Goal: Task Accomplishment & Management: Manage account settings

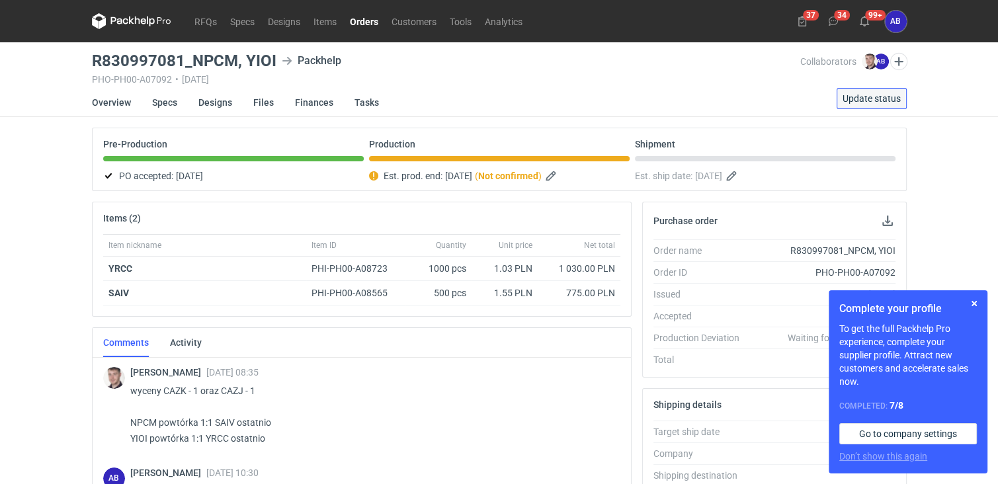
click at [854, 100] on span "Update status" at bounding box center [871, 98] width 58 height 9
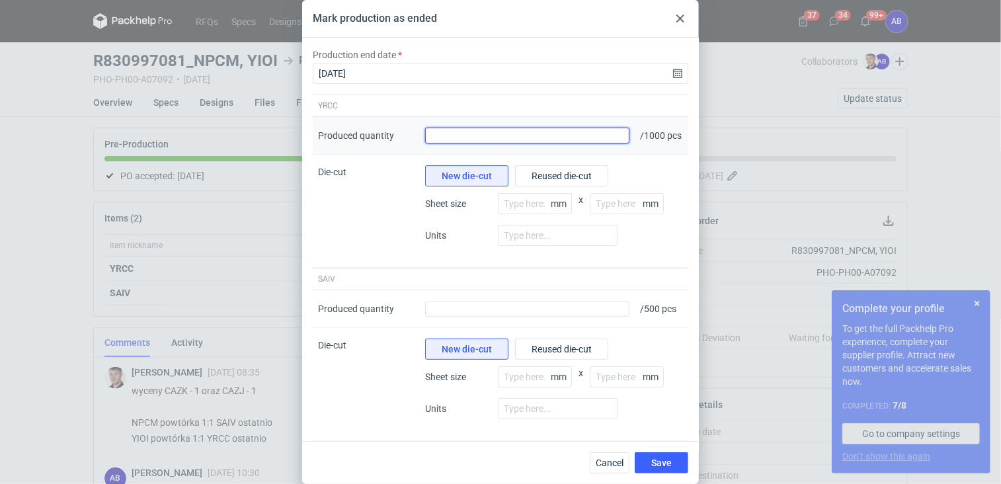
click at [537, 143] on input "Produced quantity" at bounding box center [527, 136] width 204 height 16
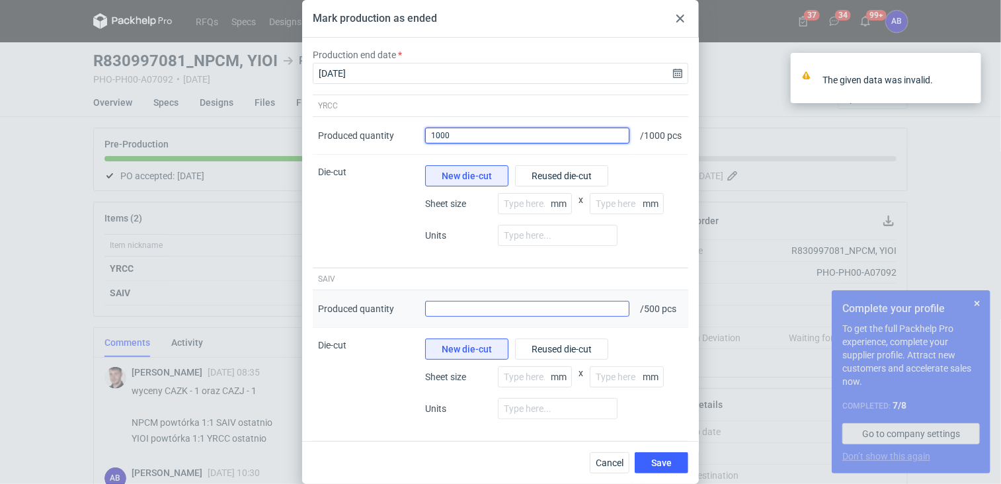
type input "1000"
click at [506, 317] on input "Produced quantity" at bounding box center [527, 309] width 204 height 16
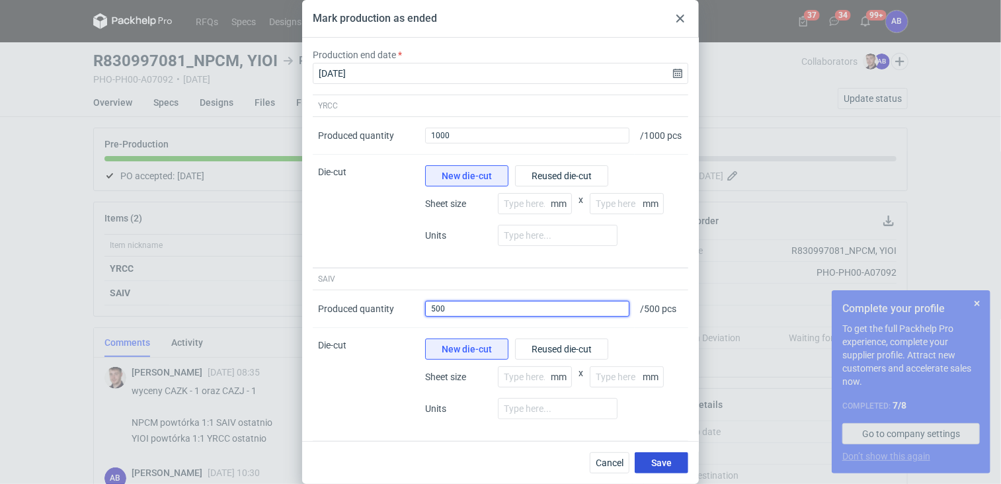
type input "500"
click at [663, 462] on span "Save" at bounding box center [661, 462] width 20 height 9
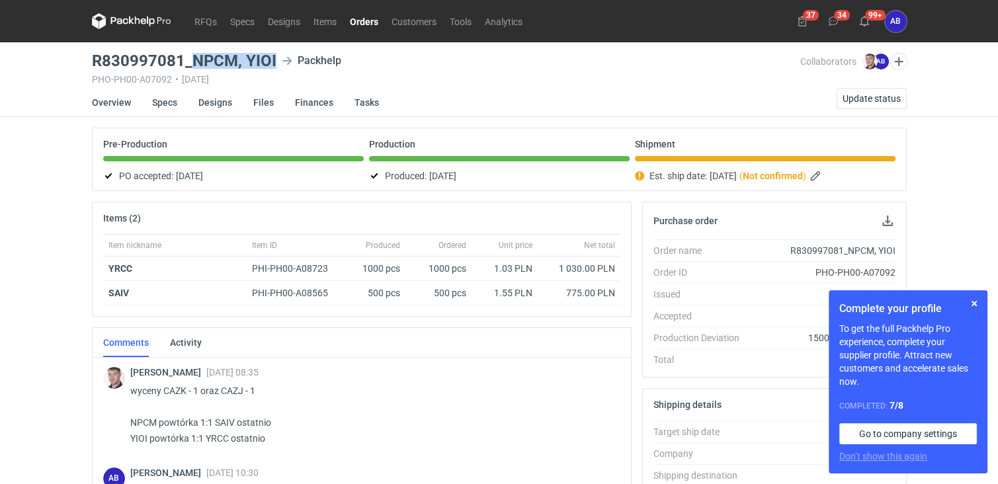
drag, startPoint x: 272, startPoint y: 56, endPoint x: 196, endPoint y: 61, distance: 76.8
click at [196, 61] on h3 "R830997081_NPCM, YIOI" at bounding box center [184, 61] width 184 height 16
copy h3 "NPCM, YIOI"
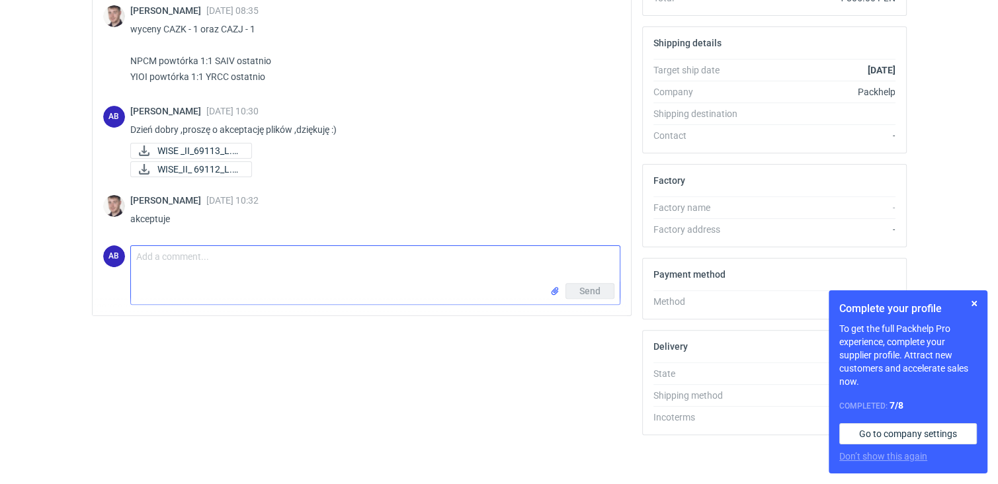
click at [207, 257] on textarea "Comment message" at bounding box center [375, 264] width 489 height 37
click at [286, 256] on textarea "Dzień dobry ,praca gotowa -można obierać :)" at bounding box center [375, 264] width 489 height 37
click at [340, 256] on textarea "Dzień dobry ,praca gotowa -można odbierać :)" at bounding box center [375, 264] width 489 height 37
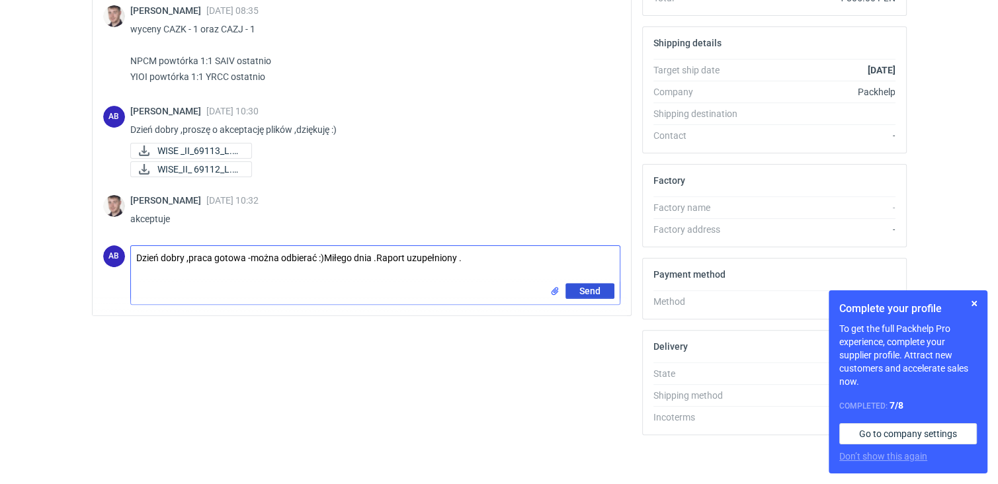
type textarea "Dzień dobry ,praca gotowa -można odbierać :)Miłego dnia .Raport uzupełniony ."
click at [600, 293] on button "Send" at bounding box center [589, 291] width 49 height 16
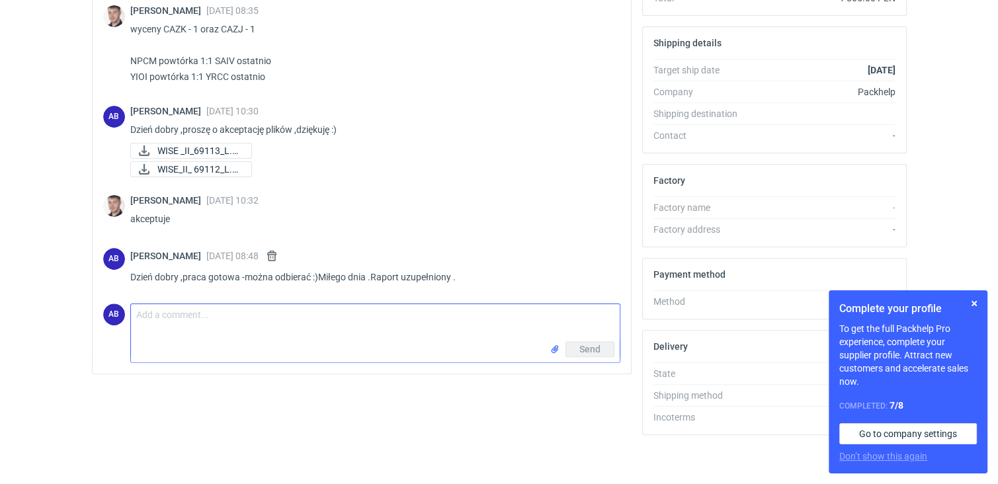
scroll to position [0, 0]
